Goal: Transaction & Acquisition: Purchase product/service

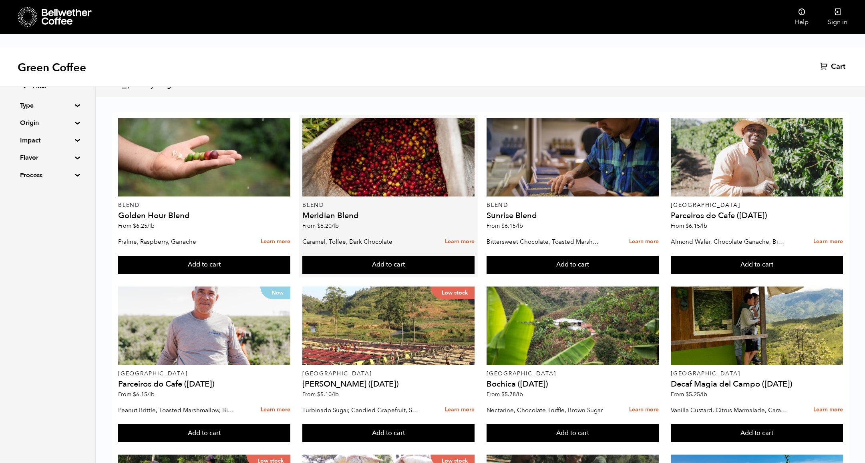
scroll to position [510, 0]
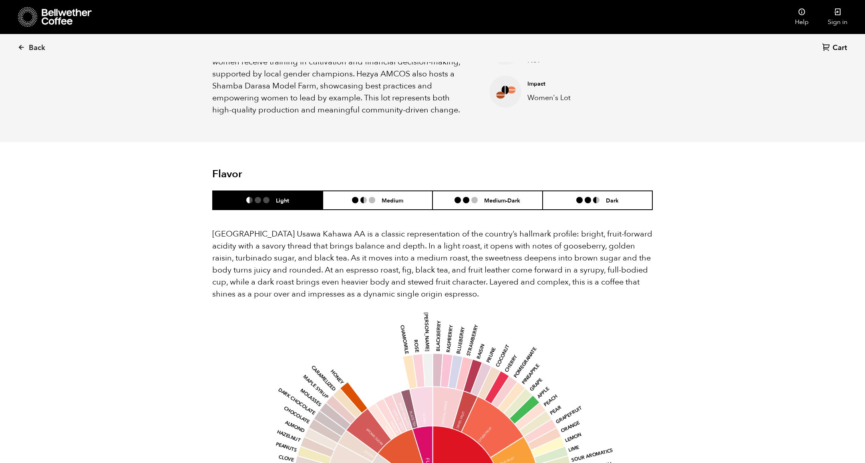
scroll to position [415, 0]
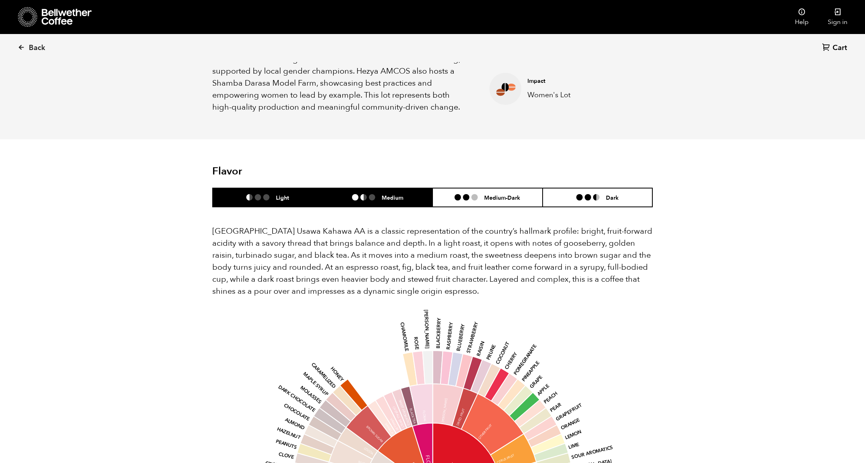
click at [385, 188] on li "Medium" at bounding box center [378, 197] width 110 height 19
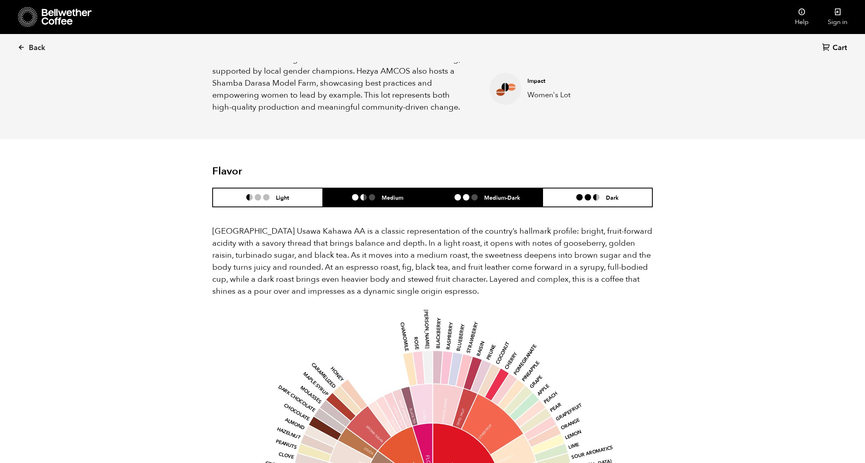
click at [454, 188] on li "Medium-Dark" at bounding box center [488, 197] width 110 height 19
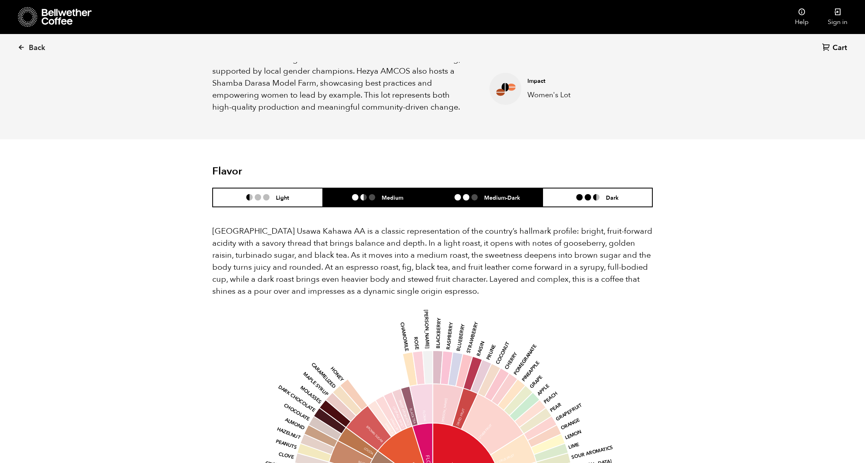
click at [336, 188] on li "Medium" at bounding box center [378, 197] width 110 height 19
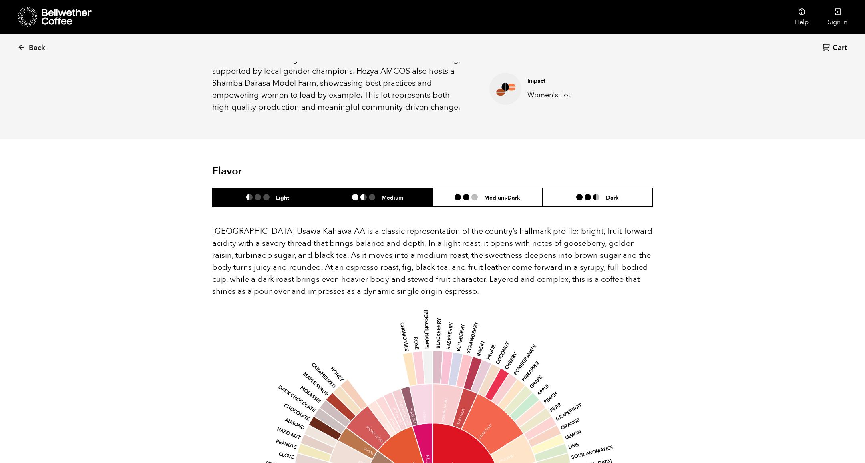
click at [301, 188] on li "Light" at bounding box center [268, 197] width 110 height 19
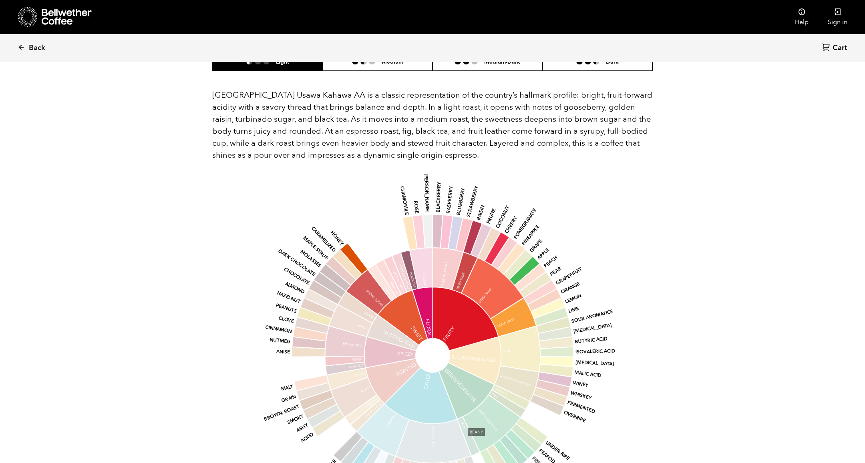
scroll to position [516, 0]
